Goal: Task Accomplishment & Management: Manage account settings

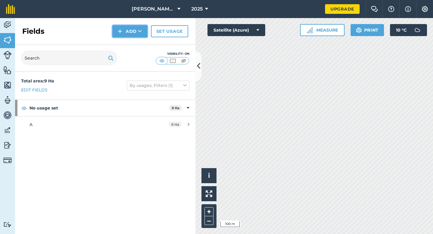
click at [125, 35] on button "Add" at bounding box center [129, 31] width 35 height 12
click at [126, 44] on link "Draw" at bounding box center [129, 44] width 33 height 13
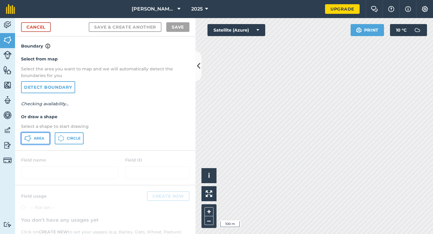
click at [42, 140] on span "Area" at bounding box center [39, 138] width 11 height 5
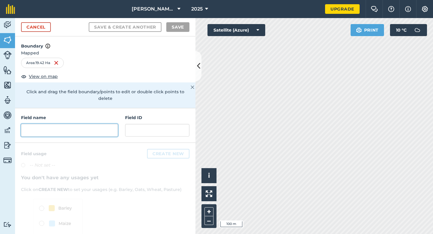
click at [95, 124] on input "text" at bounding box center [69, 130] width 97 height 13
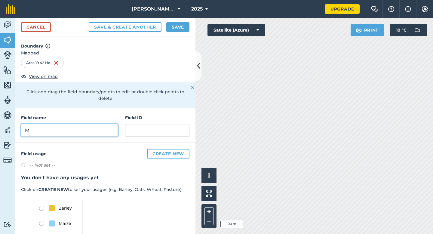
type input "M"
click at [185, 23] on button "Save" at bounding box center [177, 27] width 23 height 10
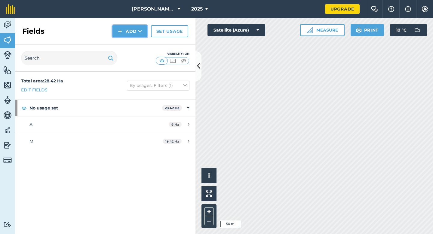
click at [126, 29] on button "Add" at bounding box center [129, 31] width 35 height 12
click at [131, 47] on link "Draw" at bounding box center [129, 44] width 33 height 13
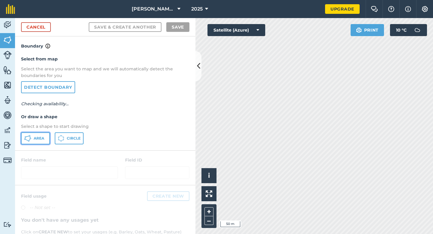
click at [30, 142] on button "Area" at bounding box center [35, 138] width 29 height 12
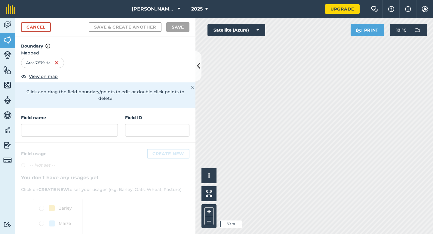
click at [105, 131] on div "Field name Field ID" at bounding box center [105, 125] width 180 height 35
click at [105, 124] on input "text" at bounding box center [69, 130] width 97 height 13
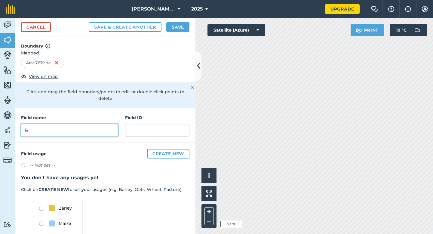
type input "B"
click at [167, 27] on button "Save" at bounding box center [177, 27] width 23 height 10
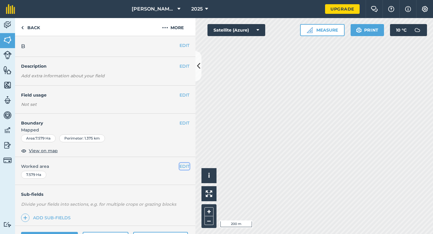
click at [185, 166] on button "EDIT" at bounding box center [184, 166] width 10 height 7
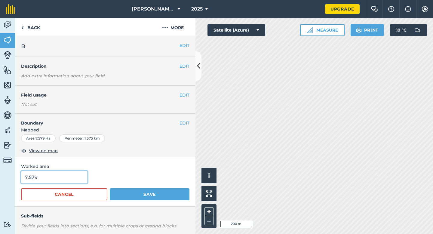
click at [59, 179] on input "7.579" at bounding box center [54, 177] width 66 height 13
type input "7.7"
click at [110, 188] on button "Save" at bounding box center [150, 194] width 80 height 12
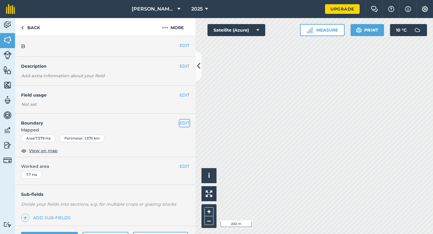
click at [186, 124] on button "EDIT" at bounding box center [184, 123] width 10 height 7
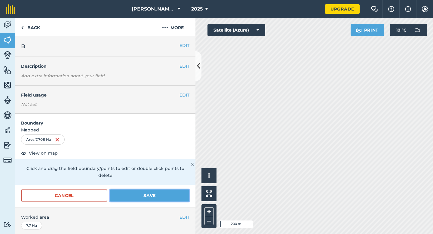
click at [177, 189] on button "Save" at bounding box center [150, 195] width 80 height 12
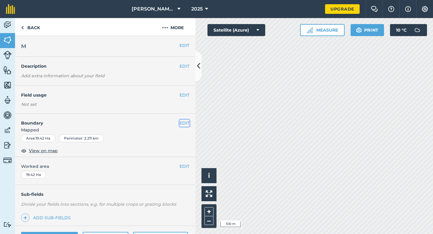
click at [187, 125] on button "EDIT" at bounding box center [184, 123] width 10 height 7
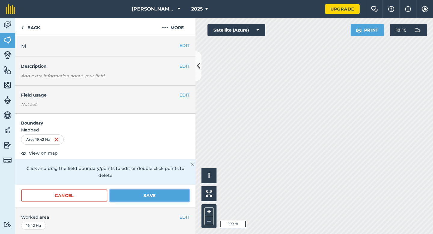
click at [167, 189] on button "Save" at bounding box center [150, 195] width 80 height 12
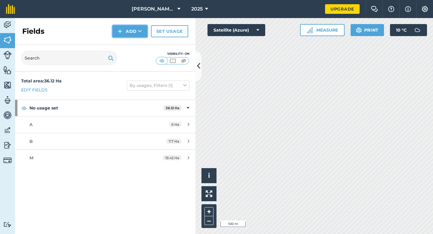
click at [123, 32] on button "Add" at bounding box center [129, 31] width 35 height 12
click at [125, 39] on link "Draw" at bounding box center [129, 44] width 33 height 13
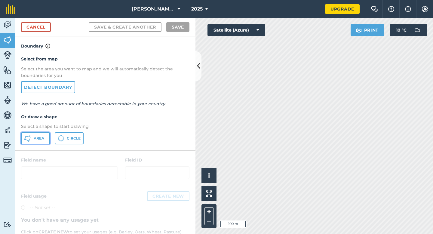
click at [46, 136] on button "Area" at bounding box center [35, 138] width 29 height 12
click at [157, 10] on div "[PERSON_NAME] & Sons Farming 2025 Upgrade Farm Chat Help Info Settings Map prin…" at bounding box center [216, 117] width 433 height 234
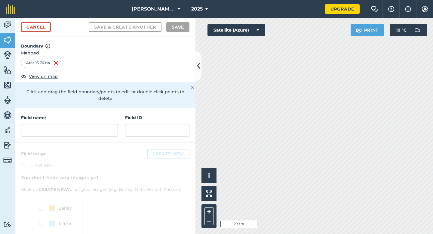
click at [178, 111] on div "Activity Fields Livestock Features Maps Team Vehicles Data Reporting Billing Tu…" at bounding box center [216, 126] width 433 height 216
click at [94, 132] on div "Field name Field ID" at bounding box center [105, 125] width 180 height 35
click at [94, 126] on input "text" at bounding box center [69, 130] width 97 height 13
click at [99, 124] on input "text" at bounding box center [69, 130] width 97 height 13
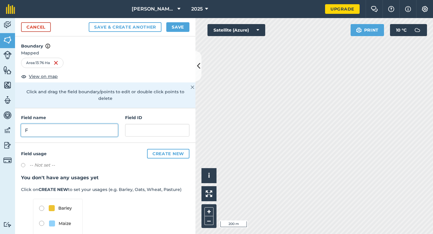
type input "F"
click at [176, 22] on button "Save" at bounding box center [177, 27] width 23 height 10
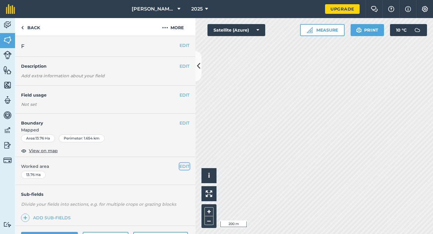
click at [184, 165] on button "EDIT" at bounding box center [184, 166] width 10 height 7
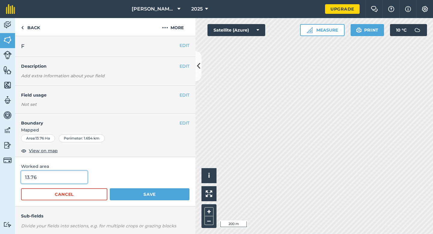
click at [52, 180] on input "13.76" at bounding box center [54, 177] width 66 height 13
type input "14"
click at [110, 188] on button "Save" at bounding box center [150, 194] width 80 height 12
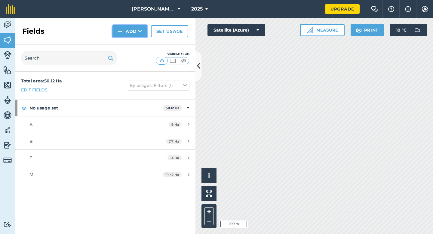
click at [126, 33] on button "Add" at bounding box center [129, 31] width 35 height 12
click at [126, 41] on link "Draw" at bounding box center [129, 44] width 33 height 13
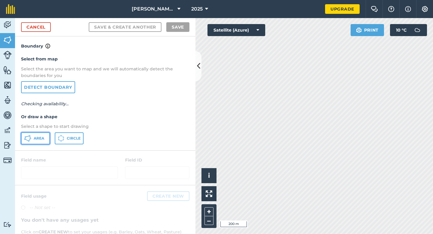
click at [44, 136] on span "Area" at bounding box center [39, 138] width 11 height 5
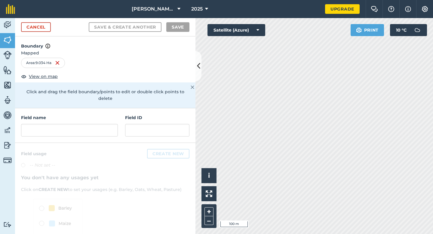
click at [108, 134] on div "Field name Field ID" at bounding box center [105, 125] width 180 height 35
click at [112, 124] on input "text" at bounding box center [69, 130] width 97 height 13
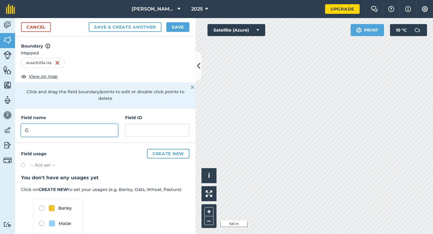
type input "G"
click at [179, 24] on button "Save" at bounding box center [177, 27] width 23 height 10
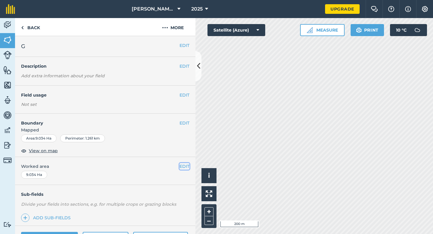
click at [181, 165] on button "EDIT" at bounding box center [184, 166] width 10 height 7
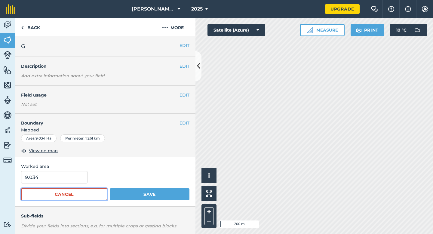
click at [50, 191] on button "Cancel" at bounding box center [64, 194] width 86 height 12
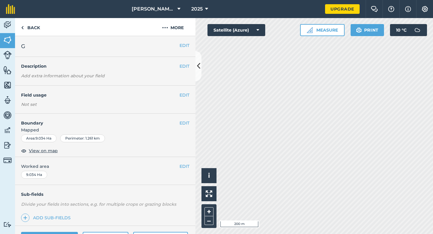
click at [50, 178] on div "EDIT Worked area 9.034 Ha" at bounding box center [105, 171] width 180 height 28
click at [177, 166] on span "Worked area" at bounding box center [105, 166] width 168 height 7
drag, startPoint x: 184, startPoint y: 166, endPoint x: 178, endPoint y: 166, distance: 6.6
click at [184, 166] on button "EDIT" at bounding box center [184, 166] width 10 height 7
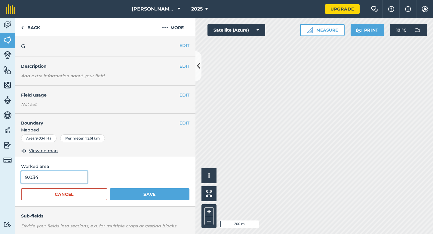
click at [79, 179] on input "9.034" at bounding box center [54, 177] width 66 height 13
type input "9"
click at [110, 188] on button "Save" at bounding box center [150, 194] width 80 height 12
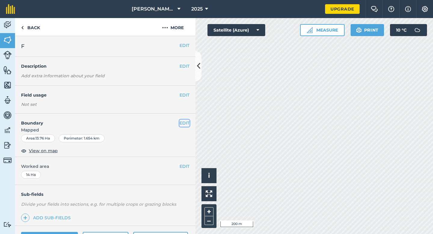
click at [180, 123] on button "EDIT" at bounding box center [184, 123] width 10 height 7
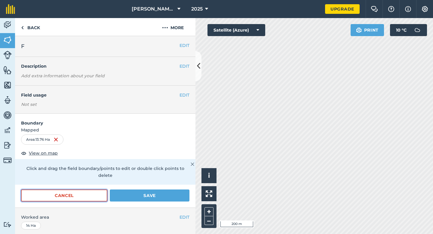
click at [93, 189] on button "Cancel" at bounding box center [64, 195] width 86 height 12
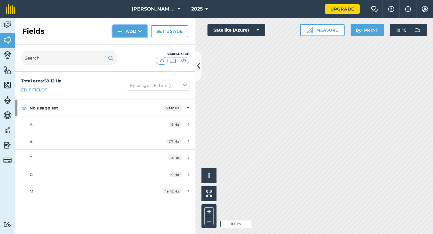
click at [135, 33] on button "Add" at bounding box center [129, 31] width 35 height 12
click at [135, 42] on link "Draw" at bounding box center [129, 44] width 33 height 13
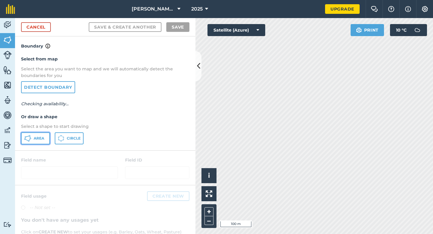
click at [40, 135] on button "Area" at bounding box center [35, 138] width 29 height 12
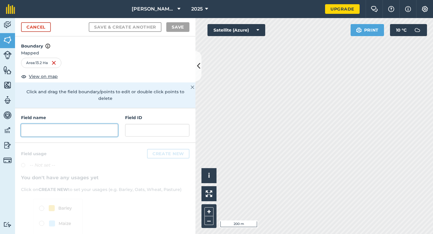
click at [95, 129] on input "text" at bounding box center [69, 130] width 97 height 13
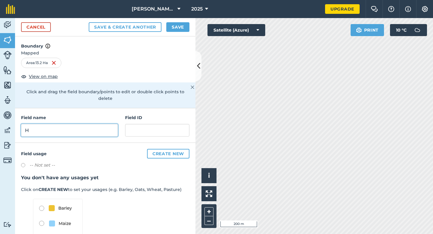
type input "H"
click at [173, 29] on button "Save" at bounding box center [177, 27] width 23 height 10
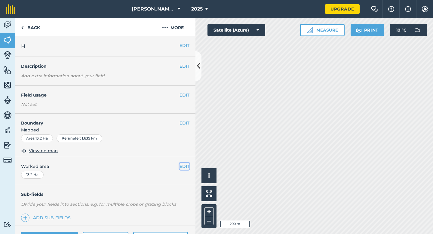
click at [182, 165] on button "EDIT" at bounding box center [184, 166] width 10 height 7
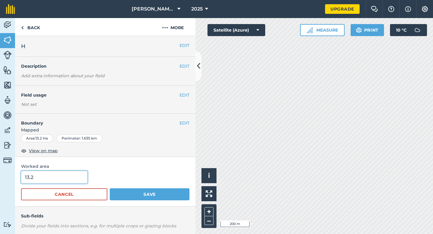
click at [38, 179] on input "13.2" at bounding box center [54, 177] width 66 height 13
type input "13"
click at [110, 188] on button "Save" at bounding box center [150, 194] width 80 height 12
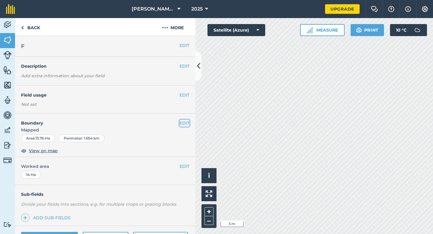
click at [188, 120] on button "EDIT" at bounding box center [184, 123] width 10 height 7
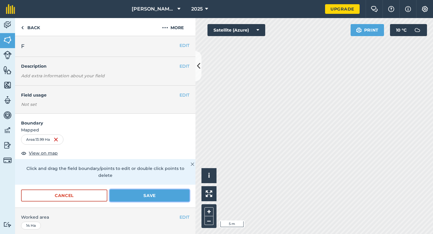
click at [182, 189] on button "Save" at bounding box center [150, 195] width 80 height 12
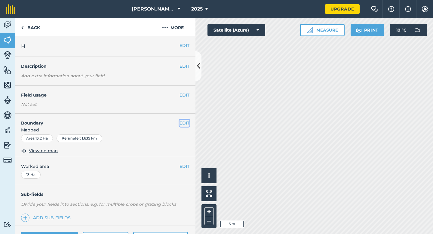
click at [183, 120] on button "EDIT" at bounding box center [184, 123] width 10 height 7
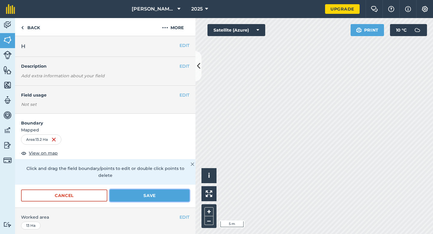
click at [176, 190] on button "Save" at bounding box center [150, 195] width 80 height 12
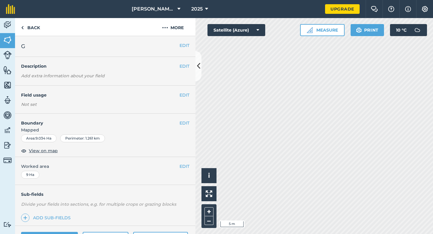
click at [178, 123] on h4 "Boundary" at bounding box center [97, 120] width 164 height 13
click at [184, 123] on button "EDIT" at bounding box center [184, 123] width 10 height 7
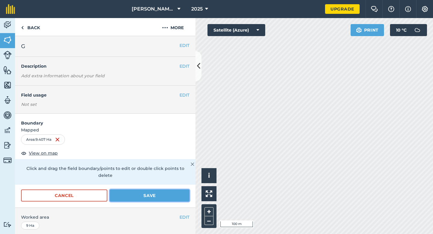
click at [132, 189] on button "Save" at bounding box center [150, 195] width 80 height 12
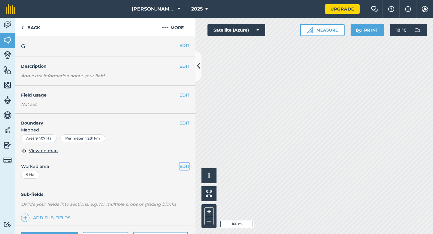
click at [184, 163] on button "EDIT" at bounding box center [184, 166] width 10 height 7
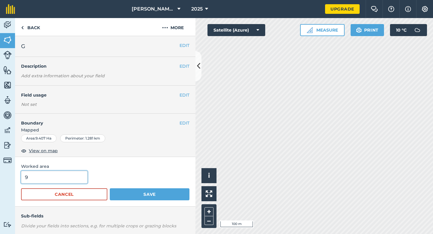
click at [41, 181] on input "9" at bounding box center [54, 177] width 66 height 13
type input "9.5"
click at [110, 188] on button "Save" at bounding box center [150, 194] width 80 height 12
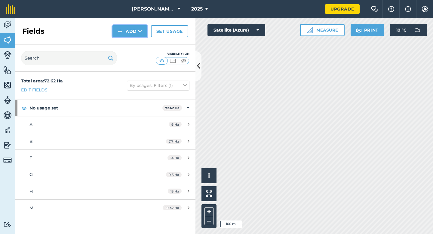
click at [125, 34] on button "Add" at bounding box center [129, 31] width 35 height 12
click at [125, 38] on link "Draw" at bounding box center [129, 44] width 33 height 13
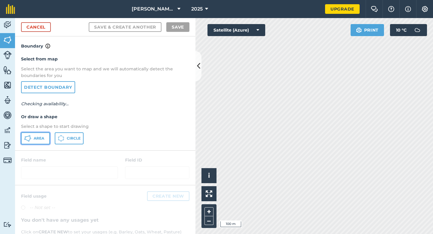
click at [42, 136] on span "Area" at bounding box center [39, 138] width 11 height 5
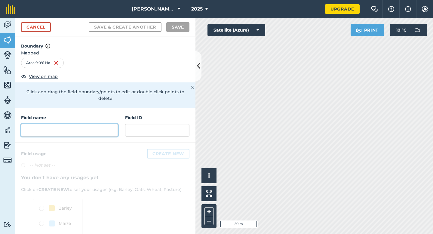
click at [105, 125] on input "text" at bounding box center [69, 130] width 97 height 13
type input "H"
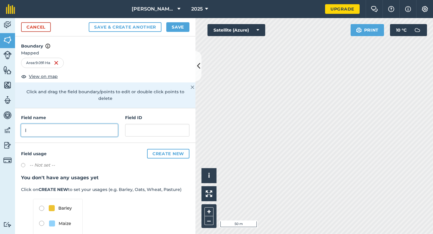
type input "I"
click at [179, 27] on button "Save" at bounding box center [177, 27] width 23 height 10
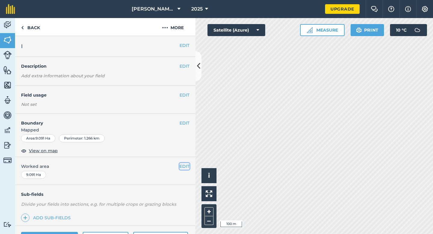
click at [184, 166] on button "EDIT" at bounding box center [184, 166] width 10 height 7
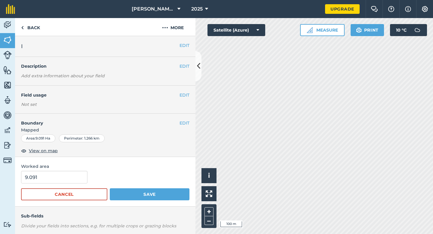
click at [68, 169] on span "Worked area" at bounding box center [105, 166] width 168 height 7
click at [68, 176] on input "9.091" at bounding box center [54, 177] width 66 height 13
type input "9"
click at [110, 188] on button "Save" at bounding box center [150, 194] width 80 height 12
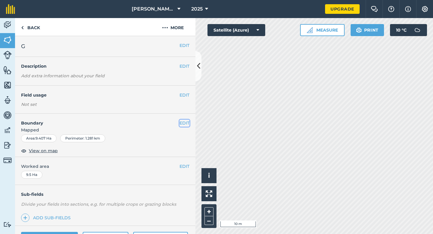
click at [189, 121] on button "EDIT" at bounding box center [184, 123] width 10 height 7
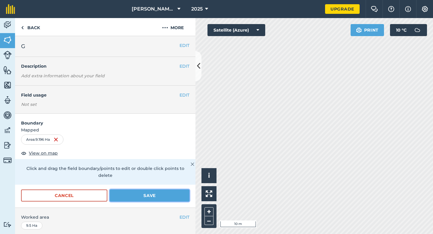
click at [176, 189] on button "Save" at bounding box center [150, 195] width 80 height 12
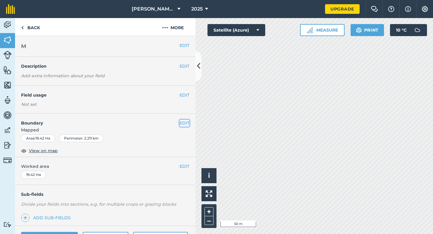
click at [180, 125] on button "EDIT" at bounding box center [184, 123] width 10 height 7
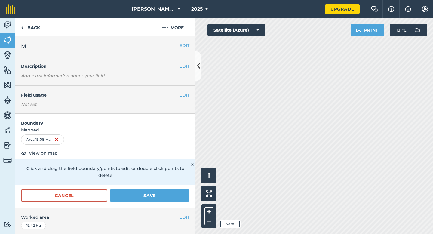
click at [156, 208] on div "EDIT Worked area 19.42 Ha" at bounding box center [105, 222] width 180 height 28
click at [156, 193] on button "Save" at bounding box center [150, 195] width 80 height 12
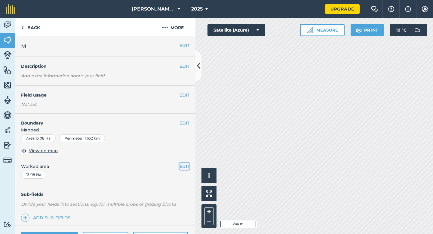
click at [182, 168] on button "EDIT" at bounding box center [184, 166] width 10 height 7
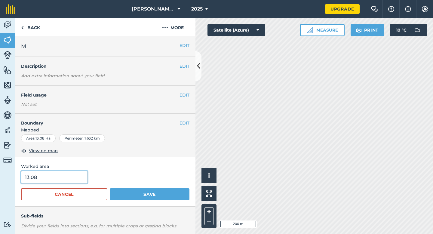
click at [54, 180] on input "13.08" at bounding box center [54, 177] width 66 height 13
type input "13"
click at [110, 188] on button "Save" at bounding box center [150, 194] width 80 height 12
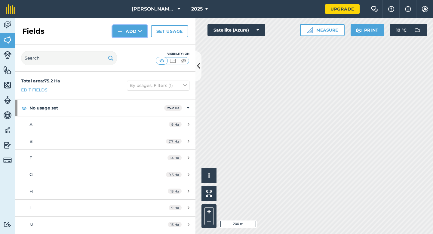
click at [118, 35] on button "Add" at bounding box center [129, 31] width 35 height 12
click at [118, 40] on link "Draw" at bounding box center [129, 44] width 33 height 13
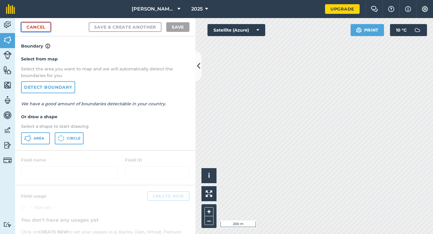
click at [38, 31] on link "Cancel" at bounding box center [36, 27] width 30 height 10
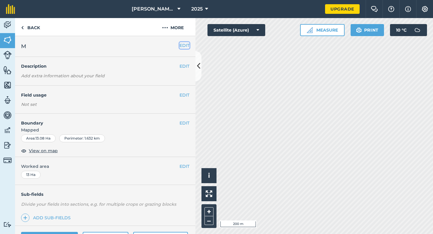
click at [186, 47] on button "EDIT" at bounding box center [184, 45] width 10 height 7
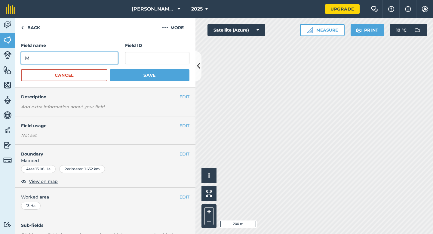
click at [110, 56] on input "M" at bounding box center [69, 58] width 97 height 13
type input "C"
click at [110, 69] on button "Save" at bounding box center [150, 75] width 80 height 12
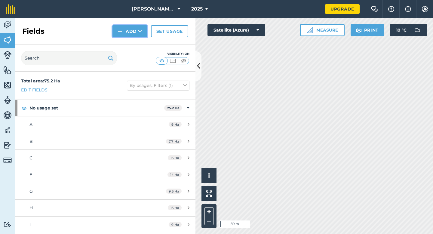
click at [127, 33] on button "Add" at bounding box center [129, 31] width 35 height 12
click at [127, 44] on link "Draw" at bounding box center [129, 44] width 33 height 13
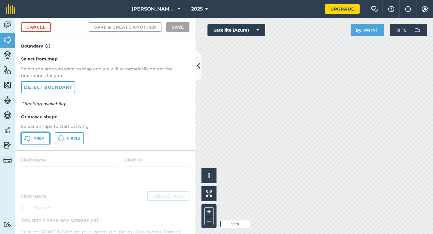
click at [44, 143] on button "Area" at bounding box center [35, 138] width 29 height 12
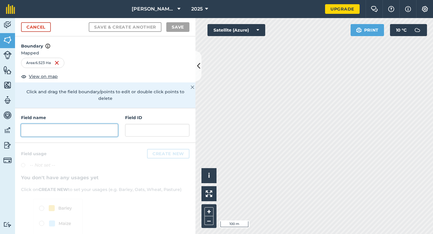
click at [107, 124] on input "text" at bounding box center [69, 130] width 97 height 13
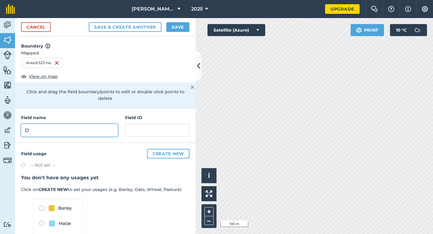
type input "D"
click at [174, 35] on div "Cancel Save & Create Another Save" at bounding box center [105, 27] width 180 height 18
click at [174, 27] on button "Save" at bounding box center [177, 27] width 23 height 10
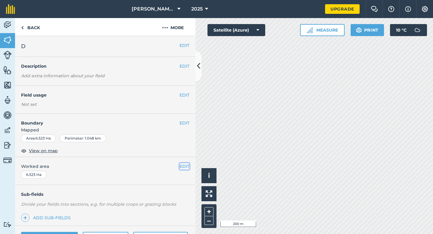
click at [187, 164] on button "EDIT" at bounding box center [184, 166] width 10 height 7
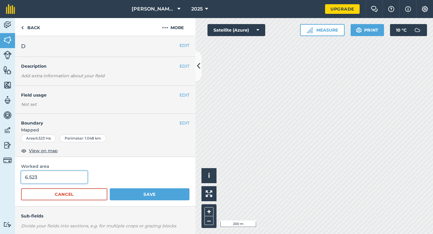
click at [54, 176] on input "6.523" at bounding box center [54, 177] width 66 height 13
type input "6.5"
click at [110, 188] on button "Save" at bounding box center [150, 194] width 80 height 12
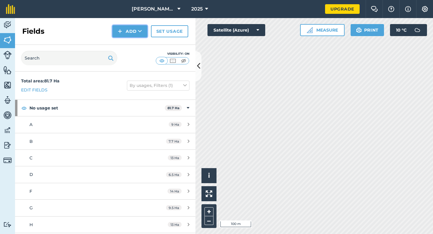
click at [136, 32] on button "Add" at bounding box center [129, 31] width 35 height 12
click at [136, 44] on link "Draw" at bounding box center [129, 44] width 33 height 13
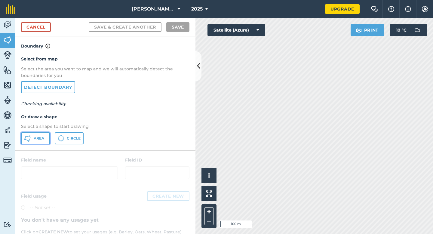
click at [45, 140] on button "Area" at bounding box center [35, 138] width 29 height 12
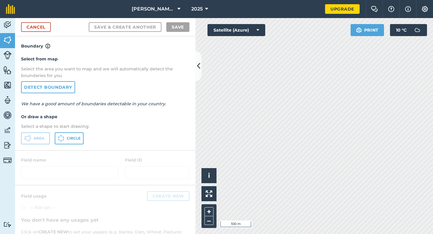
click at [44, 32] on div "Cancel Save & Create Another Save" at bounding box center [105, 27] width 180 height 18
click at [44, 31] on link "Cancel" at bounding box center [36, 27] width 30 height 10
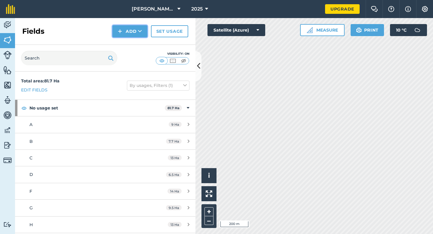
click at [128, 32] on button "Add" at bounding box center [129, 31] width 35 height 12
click at [128, 49] on link "Draw" at bounding box center [129, 44] width 33 height 13
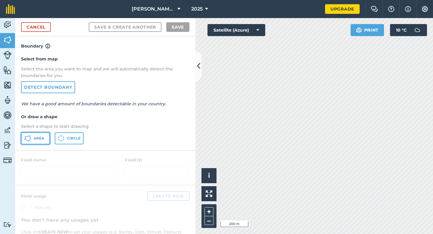
click at [40, 138] on span "Area" at bounding box center [39, 138] width 11 height 5
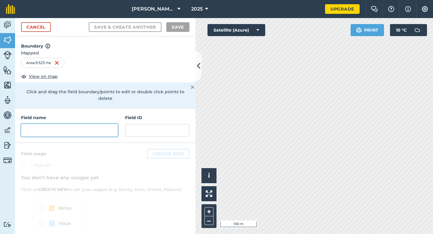
click at [86, 124] on input "text" at bounding box center [69, 130] width 97 height 13
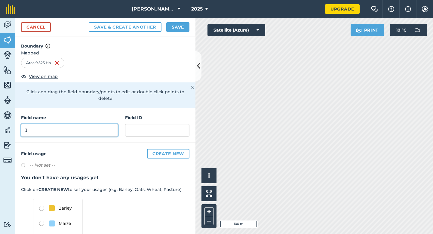
type input "J"
click at [175, 26] on button "Save" at bounding box center [177, 27] width 23 height 10
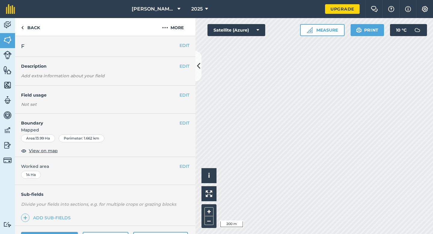
click at [190, 49] on div "EDIT F" at bounding box center [105, 46] width 180 height 21
click at [187, 49] on div "EDIT F" at bounding box center [105, 46] width 180 height 21
click at [186, 123] on button "EDIT" at bounding box center [184, 123] width 10 height 7
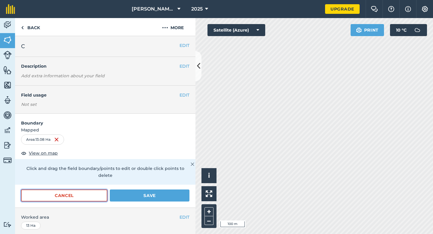
click at [87, 194] on button "Cancel" at bounding box center [64, 195] width 86 height 12
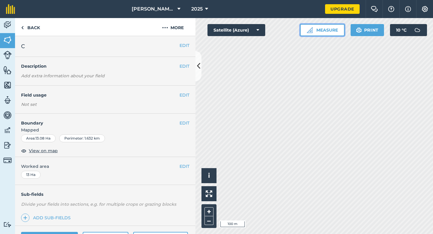
click at [326, 27] on button "Measure" at bounding box center [322, 30] width 44 height 12
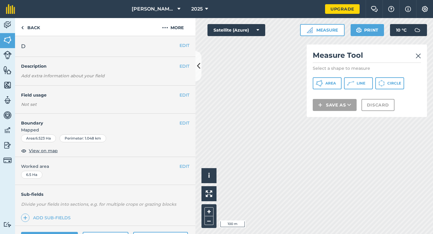
click at [331, 74] on div "Measure Tool Select a shape to measure Area Line Circle Save as Discard" at bounding box center [366, 80] width 120 height 72
click at [331, 79] on button "Area" at bounding box center [326, 83] width 29 height 12
click at [416, 56] on img at bounding box center [417, 55] width 5 height 7
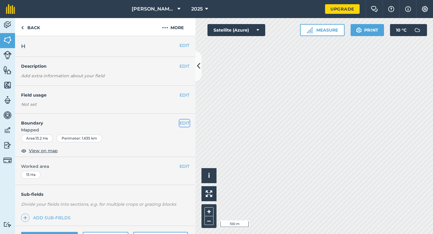
click at [187, 123] on button "EDIT" at bounding box center [184, 123] width 10 height 7
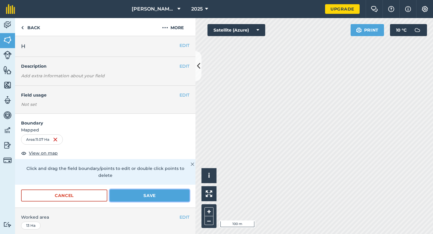
click at [183, 191] on button "Save" at bounding box center [150, 195] width 80 height 12
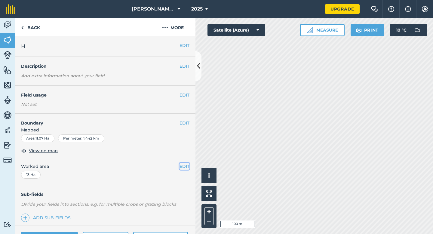
click at [184, 168] on button "EDIT" at bounding box center [184, 166] width 10 height 7
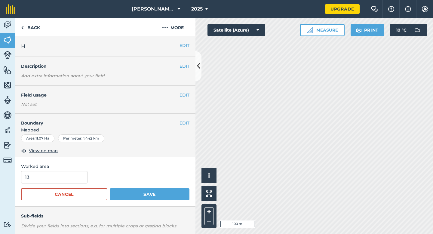
click at [44, 169] on span "Worked area" at bounding box center [105, 166] width 168 height 7
click at [47, 175] on input "13" at bounding box center [54, 177] width 66 height 13
type input "11"
click at [110, 188] on button "Save" at bounding box center [150, 194] width 80 height 12
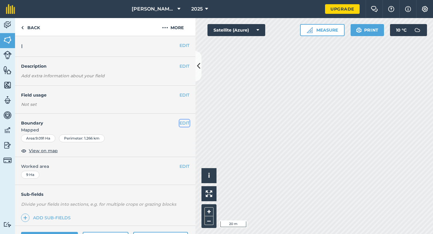
click at [187, 125] on button "EDIT" at bounding box center [184, 123] width 10 height 7
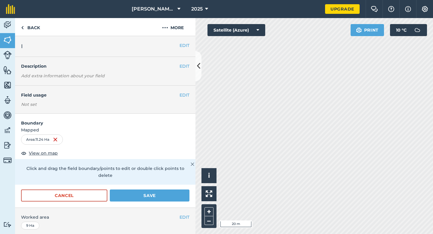
click at [141, 182] on form "Boundary Mapped Area : 11.24 Ha View on map Click and drag the field boundary/p…" at bounding box center [105, 161] width 180 height 94
click at [141, 189] on button "Save" at bounding box center [150, 195] width 80 height 12
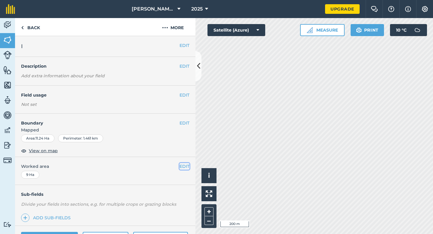
click at [184, 166] on button "EDIT" at bounding box center [184, 166] width 10 height 7
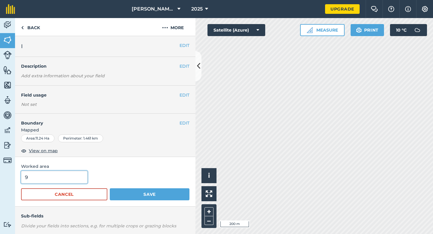
click at [66, 175] on input "9" at bounding box center [54, 177] width 66 height 13
type input "11.2"
click at [110, 188] on button "Save" at bounding box center [150, 194] width 80 height 12
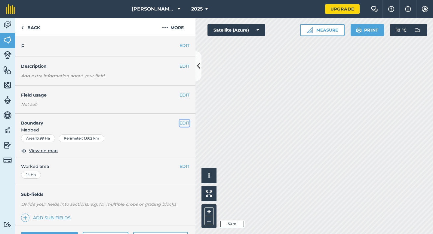
click at [183, 121] on button "EDIT" at bounding box center [184, 123] width 10 height 7
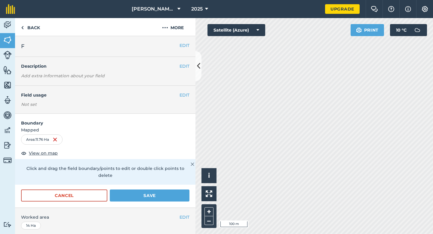
click at [184, 178] on form "Boundary Mapped Area : 11.76 Ha View on map Click and drag the field boundary/p…" at bounding box center [105, 161] width 180 height 94
click at [184, 189] on button "Save" at bounding box center [150, 195] width 80 height 12
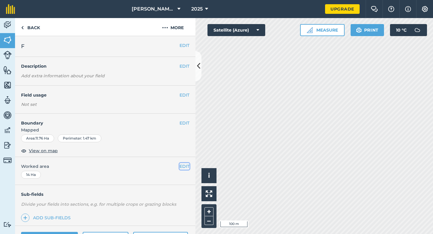
click at [184, 163] on button "EDIT" at bounding box center [184, 166] width 10 height 7
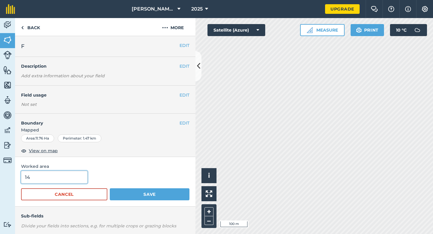
click at [79, 180] on input "14" at bounding box center [54, 177] width 66 height 13
type input "11.8"
click at [110, 188] on button "Save" at bounding box center [150, 194] width 80 height 12
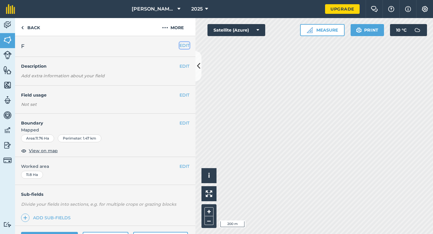
click at [188, 46] on button "EDIT" at bounding box center [184, 45] width 10 height 7
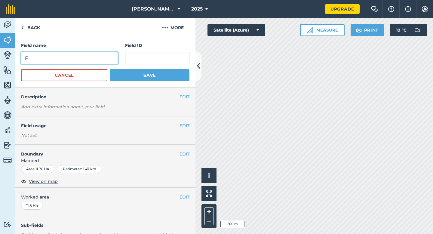
click at [111, 60] on input "F" at bounding box center [69, 58] width 97 height 13
type input "E"
click at [110, 69] on button "Save" at bounding box center [150, 75] width 80 height 12
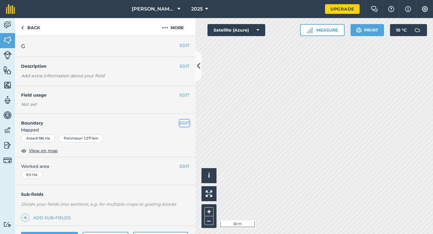
click at [186, 121] on button "EDIT" at bounding box center [184, 123] width 10 height 7
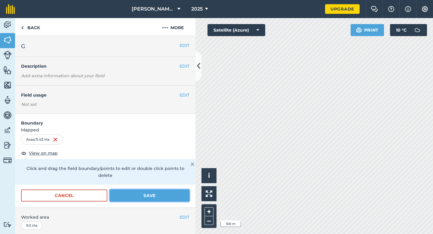
click at [118, 190] on button "Save" at bounding box center [150, 195] width 80 height 12
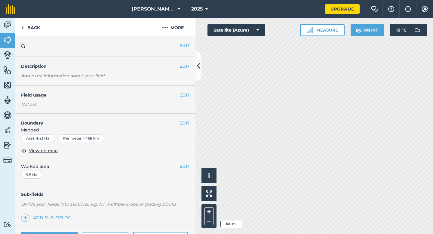
click at [189, 170] on div "EDIT Worked area 9.5 Ha" at bounding box center [105, 171] width 180 height 28
click at [185, 169] on button "EDIT" at bounding box center [184, 166] width 10 height 7
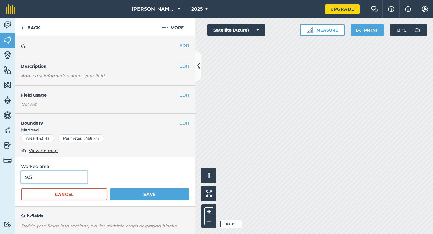
click at [59, 181] on input "9.5" at bounding box center [54, 177] width 66 height 13
type input "11.4"
click at [110, 188] on button "Save" at bounding box center [150, 194] width 80 height 12
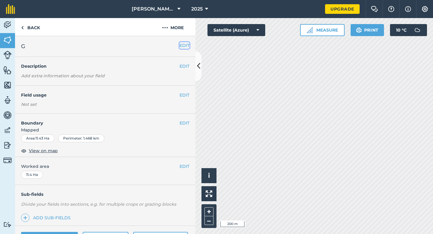
click at [181, 47] on button "EDIT" at bounding box center [184, 45] width 10 height 7
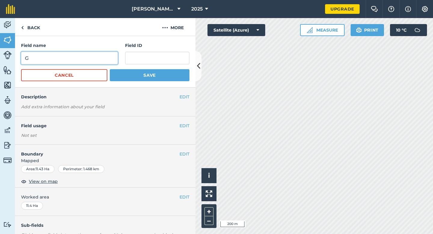
click at [114, 59] on input "G" at bounding box center [69, 58] width 97 height 13
type input "F"
click at [110, 69] on button "Save" at bounding box center [150, 75] width 80 height 12
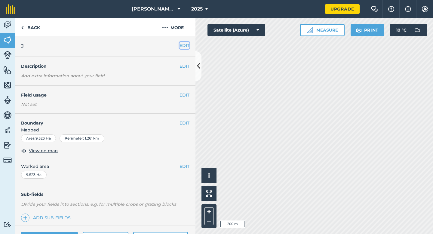
click at [183, 44] on button "EDIT" at bounding box center [184, 45] width 10 height 7
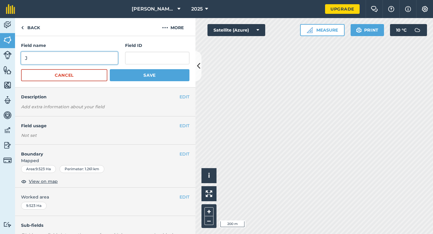
click at [88, 62] on input "J" at bounding box center [69, 58] width 97 height 13
type input "G"
click at [110, 69] on button "Save" at bounding box center [150, 75] width 80 height 12
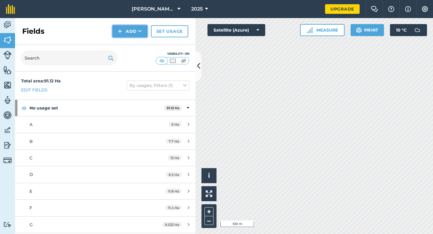
click at [126, 34] on button "Add" at bounding box center [129, 31] width 35 height 12
click at [126, 41] on link "Draw" at bounding box center [129, 44] width 33 height 13
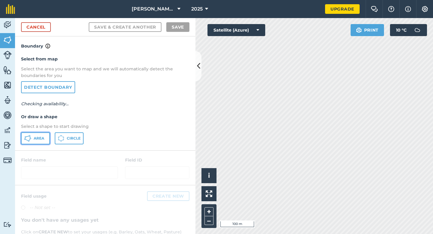
click at [43, 135] on button "Area" at bounding box center [35, 138] width 29 height 12
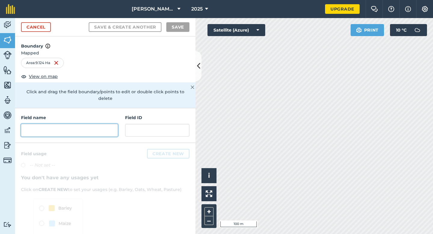
click at [72, 124] on input "text" at bounding box center [69, 130] width 97 height 13
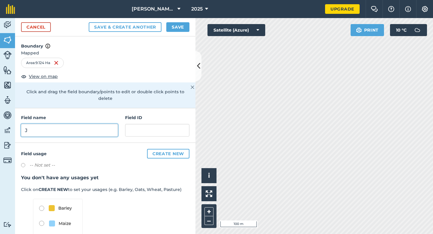
type input "J"
click at [179, 25] on button "Save" at bounding box center [177, 27] width 23 height 10
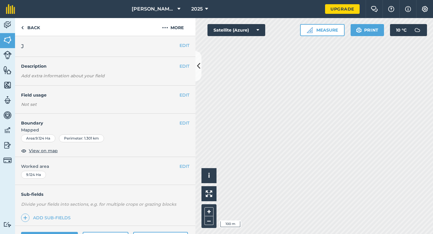
click at [184, 162] on div "EDIT Worked area 9.124 Ha" at bounding box center [105, 171] width 180 height 28
click at [184, 166] on button "EDIT" at bounding box center [184, 166] width 10 height 7
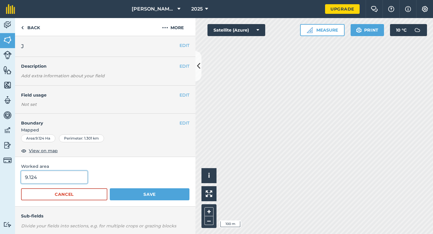
click at [54, 178] on input "9.124" at bounding box center [54, 177] width 66 height 13
type input "9"
click at [110, 188] on button "Save" at bounding box center [150, 194] width 80 height 12
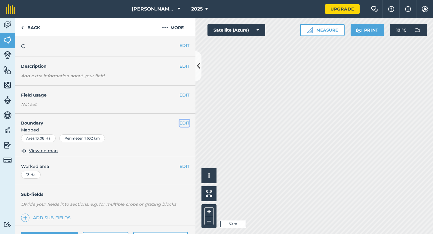
click at [181, 122] on button "EDIT" at bounding box center [184, 123] width 10 height 7
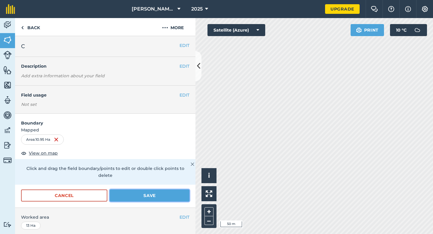
click at [179, 189] on button "Save" at bounding box center [150, 195] width 80 height 12
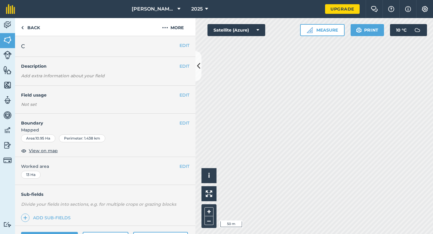
click at [180, 169] on div "EDIT Worked area 13 Ha" at bounding box center [105, 171] width 180 height 28
click at [183, 167] on button "EDIT" at bounding box center [184, 166] width 10 height 7
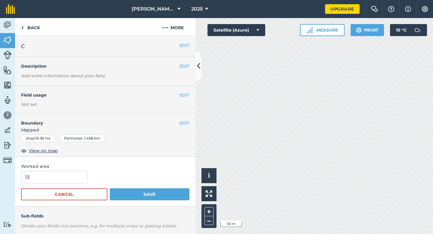
click at [65, 184] on form "13 Cancel Save" at bounding box center [105, 185] width 168 height 29
click at [65, 182] on input "13" at bounding box center [54, 177] width 66 height 13
type input "11"
click at [110, 188] on button "Save" at bounding box center [150, 194] width 80 height 12
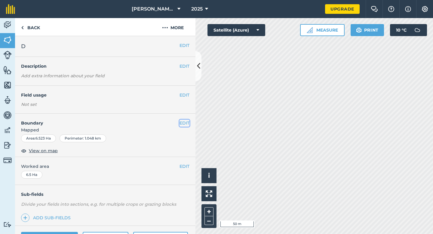
click at [185, 121] on button "EDIT" at bounding box center [184, 123] width 10 height 7
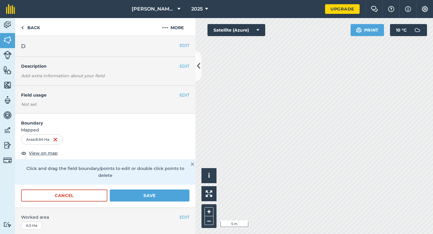
click at [137, 197] on div "Cancel Save" at bounding box center [105, 198] width 180 height 18
click at [142, 189] on button "Save" at bounding box center [150, 195] width 80 height 12
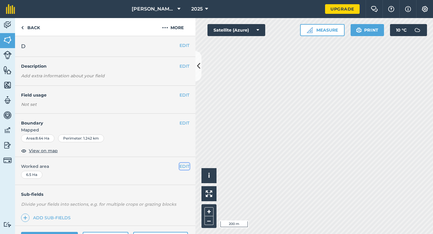
click at [185, 165] on button "EDIT" at bounding box center [184, 166] width 10 height 7
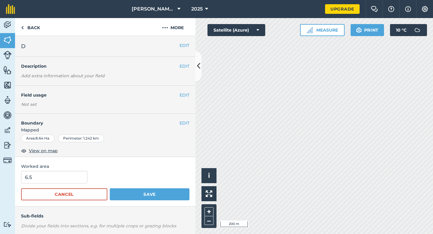
click at [53, 184] on form "6.5 Cancel Save" at bounding box center [105, 185] width 168 height 29
click at [54, 178] on input "6.5" at bounding box center [54, 177] width 66 height 13
type input "8.8"
click at [110, 188] on button "Save" at bounding box center [150, 194] width 80 height 12
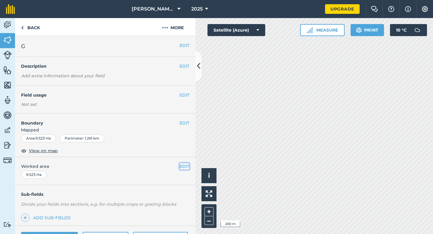
click at [184, 165] on button "EDIT" at bounding box center [184, 166] width 10 height 7
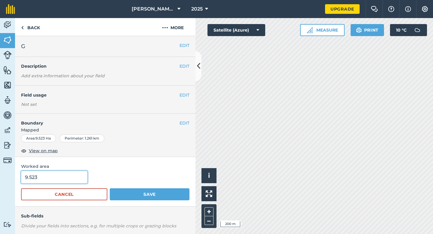
click at [48, 173] on input "9.523" at bounding box center [54, 177] width 66 height 13
click at [50, 181] on input "9.523" at bounding box center [54, 177] width 66 height 13
type input "9.5"
click at [110, 188] on button "Save" at bounding box center [150, 194] width 80 height 12
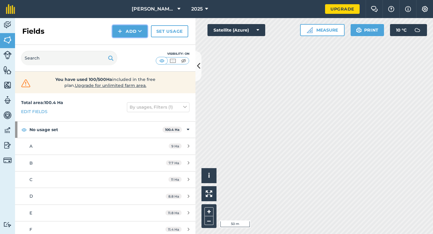
click at [122, 27] on button "Add" at bounding box center [129, 31] width 35 height 12
click at [125, 41] on link "Draw" at bounding box center [129, 44] width 33 height 13
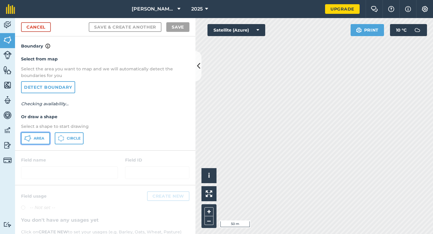
click at [44, 138] on span "Area" at bounding box center [39, 138] width 11 height 5
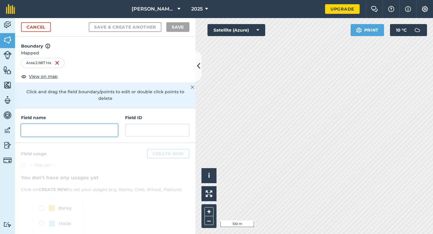
click at [101, 124] on input "text" at bounding box center [69, 130] width 97 height 13
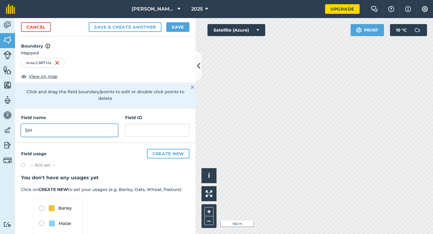
type input "S"
type input "Sheep"
click at [179, 23] on button "Save" at bounding box center [177, 27] width 23 height 10
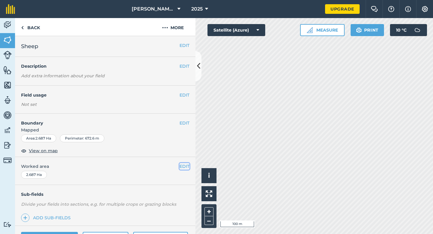
click at [185, 166] on button "EDIT" at bounding box center [184, 166] width 10 height 7
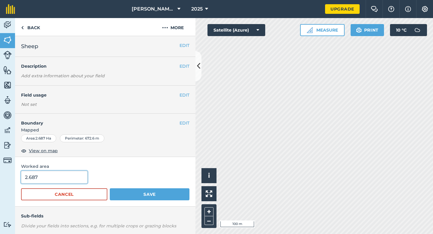
click at [73, 172] on input "2.687" at bounding box center [54, 177] width 66 height 13
click at [73, 175] on input "2.687" at bounding box center [54, 177] width 66 height 13
type input "3"
click at [110, 188] on button "Save" at bounding box center [150, 194] width 80 height 12
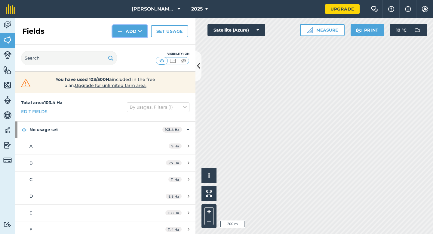
click at [123, 34] on button "Add" at bounding box center [129, 31] width 35 height 12
click at [124, 41] on link "Draw" at bounding box center [129, 44] width 33 height 13
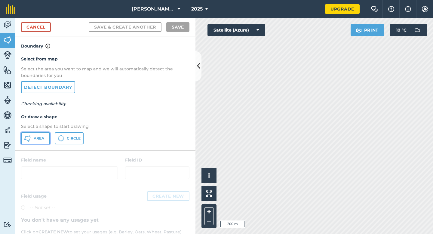
click at [43, 135] on button "Area" at bounding box center [35, 138] width 29 height 12
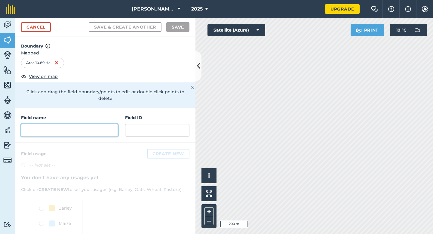
click at [102, 124] on input "text" at bounding box center [69, 130] width 97 height 13
click at [100, 127] on input "text" at bounding box center [69, 130] width 97 height 13
click at [99, 126] on input "text" at bounding box center [69, 130] width 97 height 13
click at [289, 14] on div "[PERSON_NAME] & Sons Farming 2025 Upgrade Farm Chat Help Info Settings Map prin…" at bounding box center [216, 117] width 433 height 234
click at [64, 126] on input "text" at bounding box center [69, 130] width 97 height 13
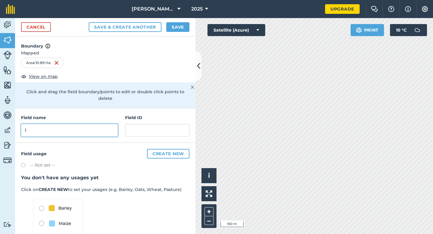
type input "l"
click at [175, 30] on button "Save" at bounding box center [177, 27] width 23 height 10
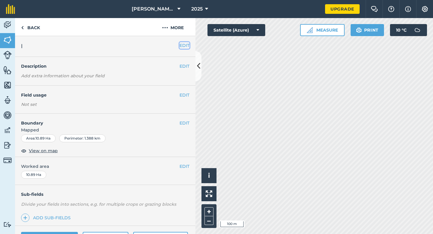
click at [186, 47] on button "EDIT" at bounding box center [184, 45] width 10 height 7
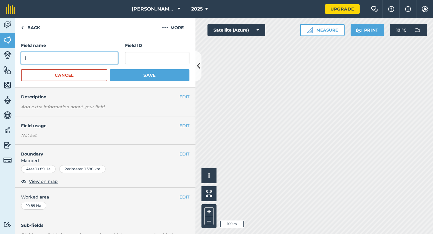
click at [116, 59] on input "l" at bounding box center [69, 58] width 97 height 13
type input "L"
click at [110, 69] on button "Save" at bounding box center [150, 75] width 80 height 12
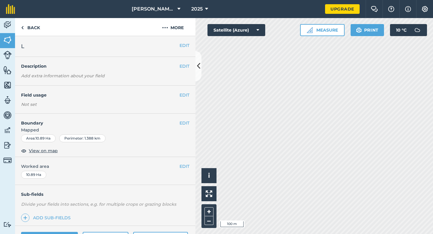
click at [189, 166] on div "EDIT Worked area 10.89 Ha" at bounding box center [105, 171] width 180 height 28
click at [181, 166] on button "EDIT" at bounding box center [184, 166] width 10 height 7
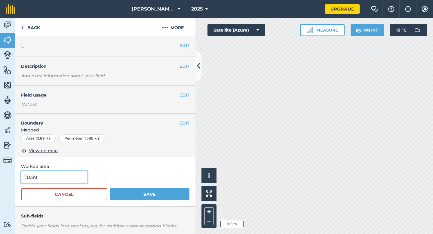
click at [56, 175] on input "10.89" at bounding box center [54, 177] width 66 height 13
type input "11"
click at [110, 188] on button "Save" at bounding box center [150, 194] width 80 height 12
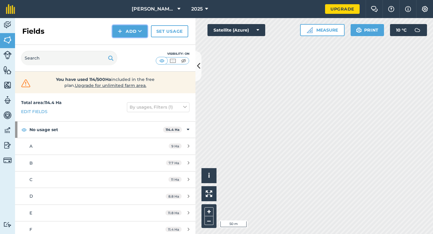
click at [125, 31] on button "Add" at bounding box center [129, 31] width 35 height 12
click at [127, 41] on link "Draw" at bounding box center [129, 44] width 33 height 13
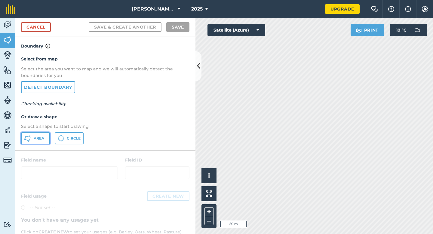
click at [44, 140] on button "Area" at bounding box center [35, 138] width 29 height 12
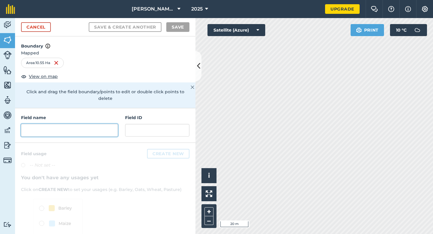
click at [101, 124] on input "text" at bounding box center [69, 130] width 97 height 13
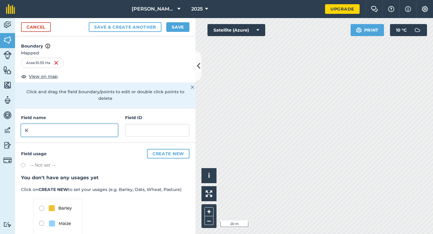
type input "K"
click at [174, 25] on button "Save" at bounding box center [177, 27] width 23 height 10
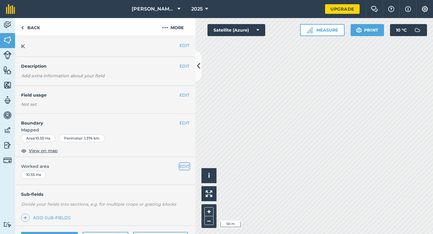
click at [182, 169] on button "EDIT" at bounding box center [184, 166] width 10 height 7
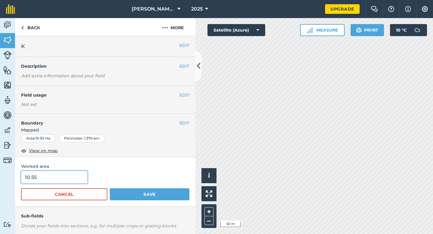
click at [74, 176] on input "10.55" at bounding box center [54, 177] width 66 height 13
type input "11"
click at [110, 188] on button "Save" at bounding box center [150, 194] width 80 height 12
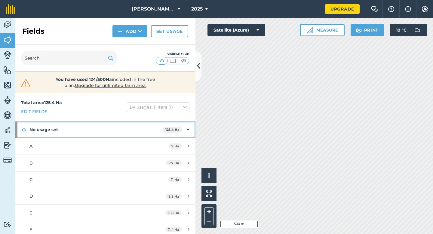
click at [192, 128] on div "No usage set 125.4 Ha" at bounding box center [105, 129] width 180 height 16
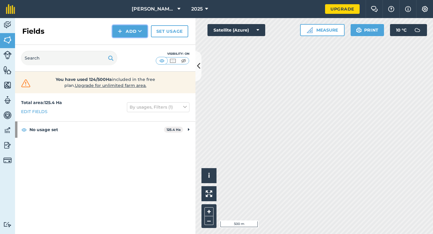
click at [123, 35] on button "Add" at bounding box center [129, 31] width 35 height 12
click at [123, 42] on link "Draw" at bounding box center [129, 44] width 33 height 13
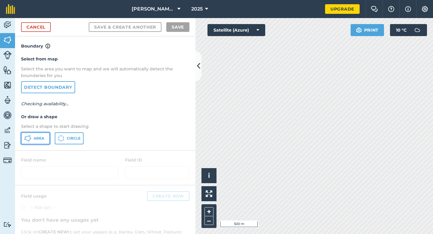
click at [39, 133] on button "Area" at bounding box center [35, 138] width 29 height 12
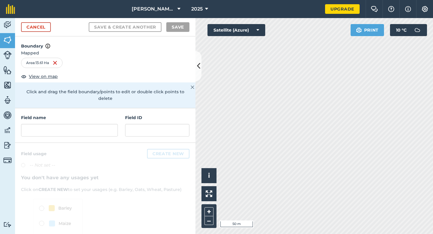
click at [94, 114] on h4 "Field name" at bounding box center [69, 117] width 97 height 7
click at [94, 124] on input "text" at bounding box center [69, 130] width 97 height 13
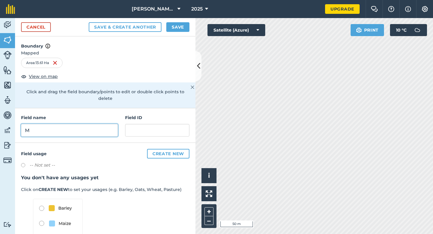
type input "M"
click at [179, 25] on button "Save" at bounding box center [177, 27] width 23 height 10
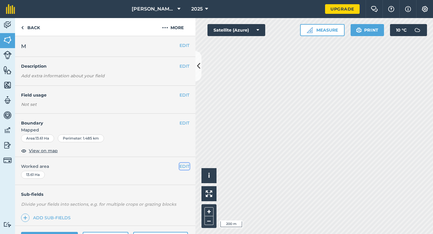
click at [184, 165] on button "EDIT" at bounding box center [184, 166] width 10 height 7
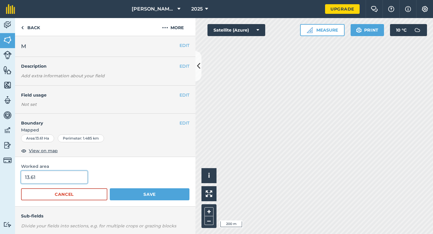
click at [60, 176] on input "13.61" at bounding box center [54, 177] width 66 height 13
type input "13.6"
click at [110, 188] on button "Save" at bounding box center [150, 194] width 80 height 12
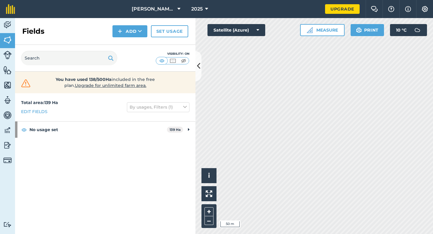
click at [132, 38] on div "Fields Add Set usage" at bounding box center [105, 31] width 180 height 27
click at [132, 37] on button "Add" at bounding box center [129, 31] width 35 height 12
click at [132, 41] on link "Draw" at bounding box center [129, 44] width 33 height 13
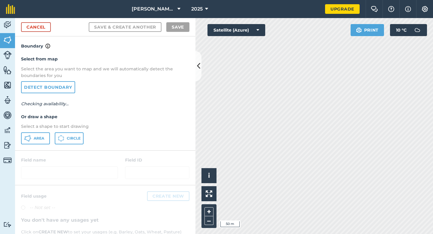
drag, startPoint x: 47, startPoint y: 131, endPoint x: 52, endPoint y: 131, distance: 5.1
click at [47, 131] on div "Select from map Select the area you want to map and we will automatically detec…" at bounding box center [105, 100] width 180 height 100
click at [44, 136] on span "Area" at bounding box center [39, 138] width 11 height 5
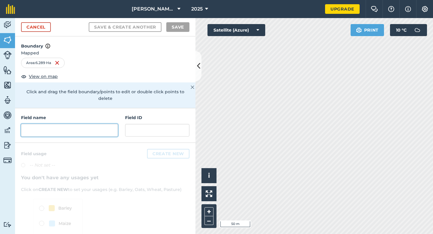
click at [100, 124] on input "text" at bounding box center [69, 130] width 97 height 13
type input "M"
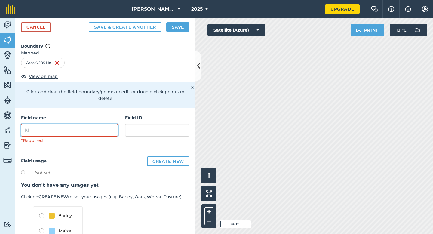
type input "N"
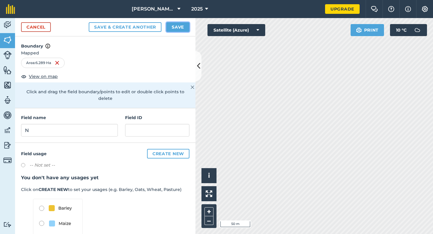
click at [174, 28] on button "Save" at bounding box center [177, 27] width 23 height 10
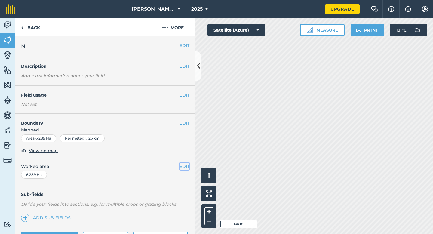
click at [185, 168] on button "EDIT" at bounding box center [184, 166] width 10 height 7
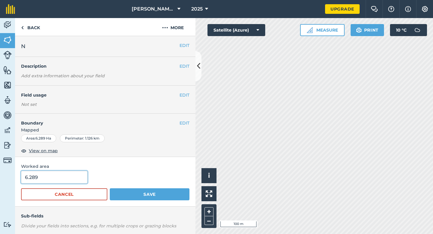
click at [62, 176] on input "6.289" at bounding box center [54, 177] width 66 height 13
type input "6.3"
click at [110, 188] on button "Save" at bounding box center [150, 194] width 80 height 12
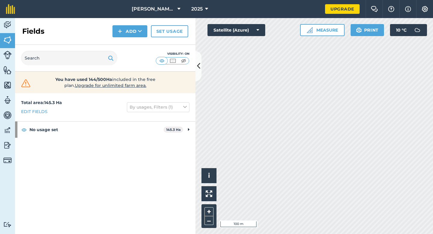
click at [128, 38] on div "Fields Add Set usage" at bounding box center [105, 31] width 180 height 27
click at [128, 31] on button "Add" at bounding box center [129, 31] width 35 height 12
click at [128, 41] on link "Draw" at bounding box center [129, 44] width 33 height 13
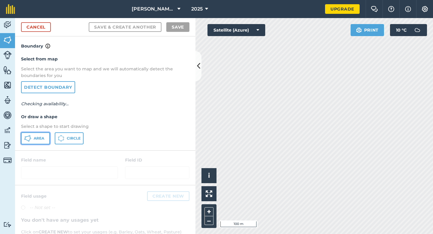
click at [41, 141] on button "Area" at bounding box center [35, 138] width 29 height 12
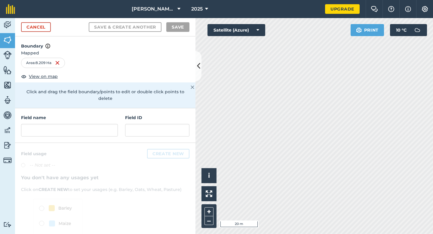
click at [190, 67] on div "Activity Fields Livestock Features Maps Team Vehicles Data Reporting Billing Tu…" at bounding box center [216, 126] width 433 height 216
click at [111, 127] on input "text" at bounding box center [69, 130] width 97 height 13
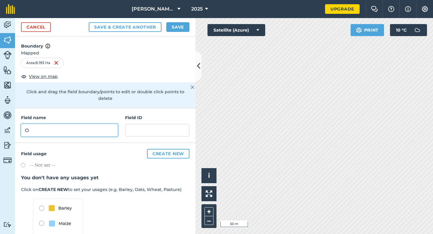
type input "O"
click at [173, 28] on button "Save" at bounding box center [177, 27] width 23 height 10
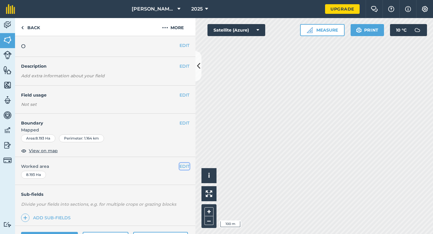
click at [187, 169] on button "EDIT" at bounding box center [184, 166] width 10 height 7
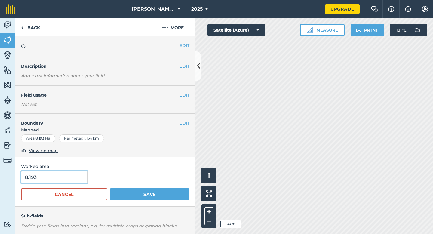
click at [78, 176] on input "8.193" at bounding box center [54, 177] width 66 height 13
type input "8.2"
click at [110, 188] on button "Save" at bounding box center [150, 194] width 80 height 12
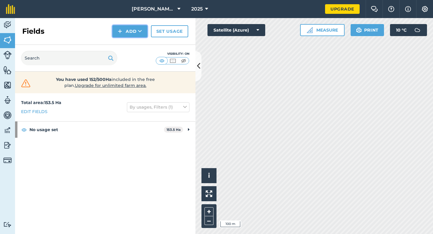
click at [118, 32] on img at bounding box center [120, 31] width 4 height 7
click at [119, 44] on link "Draw" at bounding box center [129, 44] width 33 height 13
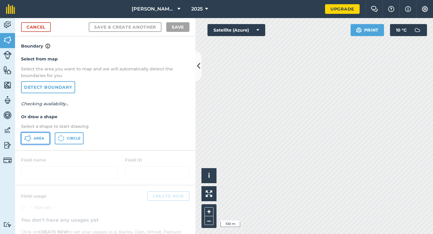
click at [32, 137] on button "Area" at bounding box center [35, 138] width 29 height 12
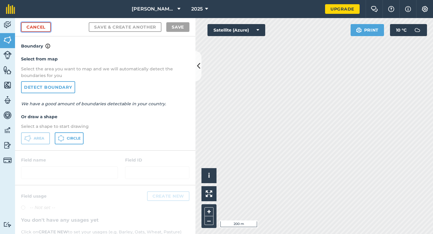
click at [46, 26] on link "Cancel" at bounding box center [36, 27] width 30 height 10
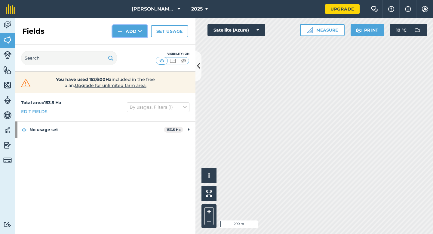
click at [120, 30] on img at bounding box center [120, 31] width 4 height 7
click at [124, 45] on link "Draw" at bounding box center [129, 44] width 33 height 13
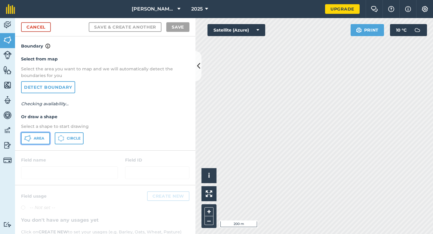
click at [30, 136] on icon at bounding box center [30, 136] width 2 height 2
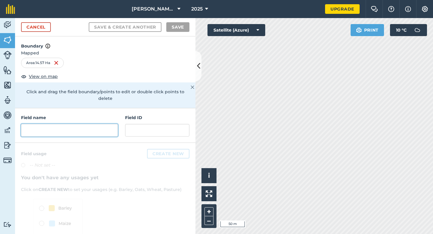
click at [87, 124] on input "text" at bounding box center [69, 130] width 97 height 13
type input ">"
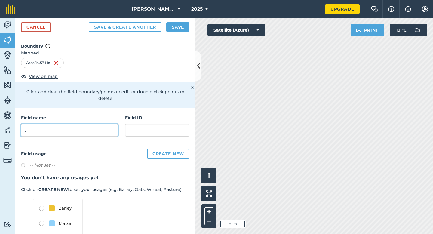
type input "."
click at [178, 30] on button "Save" at bounding box center [177, 27] width 23 height 10
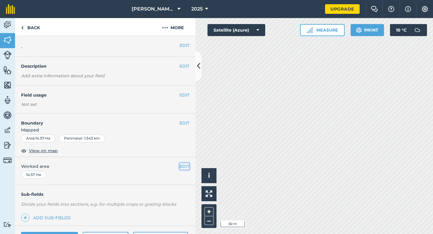
click at [182, 167] on button "EDIT" at bounding box center [184, 166] width 10 height 7
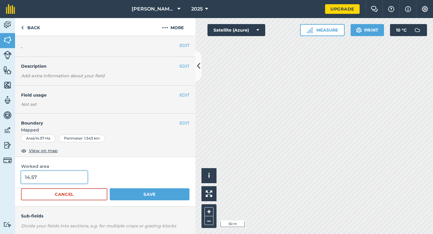
click at [64, 177] on input "14.57" at bounding box center [54, 177] width 66 height 13
type input "14"
click at [110, 188] on button "Save" at bounding box center [150, 194] width 80 height 12
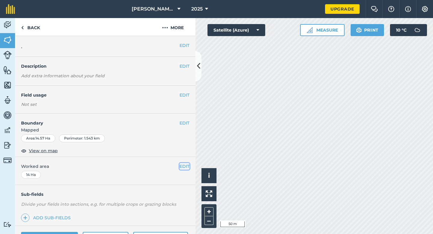
click at [187, 169] on button "EDIT" at bounding box center [184, 166] width 10 height 7
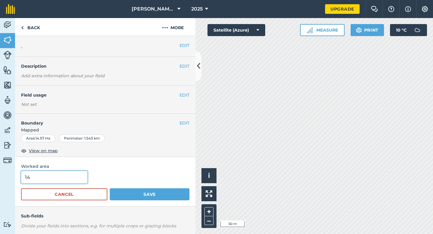
click at [73, 174] on input "14" at bounding box center [54, 177] width 66 height 13
click at [65, 185] on form "14 Cancel Save" at bounding box center [105, 185] width 168 height 29
click at [65, 177] on input "14" at bounding box center [54, 177] width 66 height 13
type input "14.5"
click at [110, 188] on button "Save" at bounding box center [150, 194] width 80 height 12
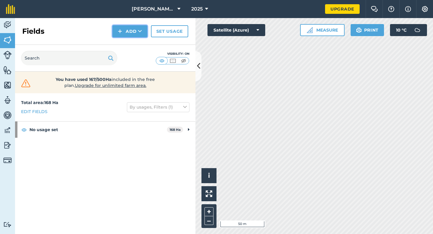
click at [125, 31] on button "Add" at bounding box center [129, 31] width 35 height 12
click at [129, 43] on link "Draw" at bounding box center [129, 44] width 33 height 13
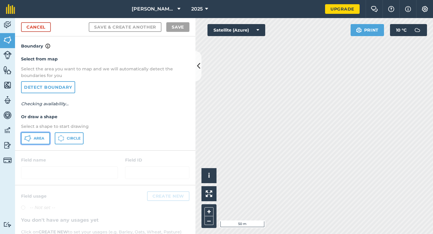
click at [37, 138] on span "Area" at bounding box center [39, 138] width 11 height 5
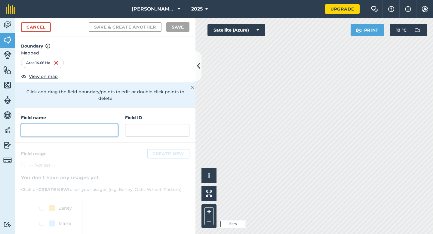
click at [73, 124] on input "text" at bounding box center [69, 130] width 97 height 13
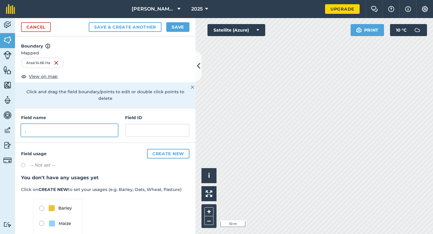
type input "."
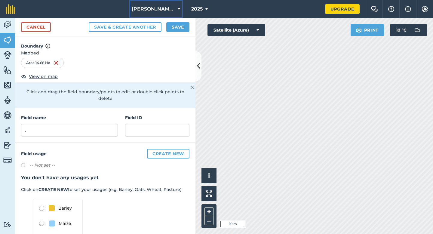
click at [178, 18] on button "[PERSON_NAME] & Sons Farming" at bounding box center [155, 9] width 53 height 18
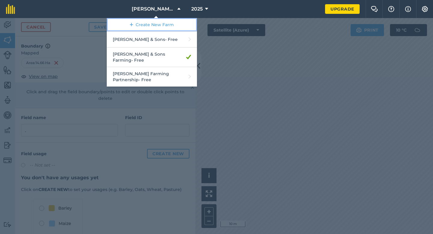
click at [178, 18] on link "Create New Farm" at bounding box center [152, 25] width 90 height 14
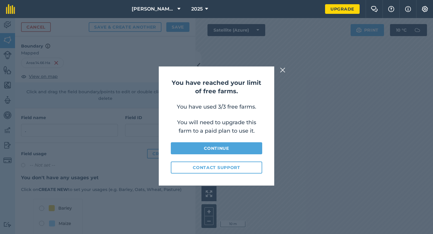
click at [283, 67] on img at bounding box center [282, 69] width 5 height 7
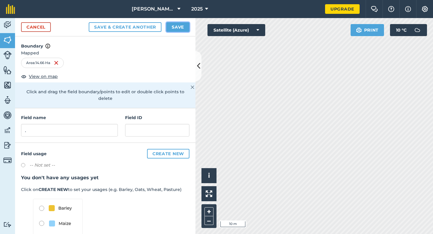
click at [167, 30] on button "Save" at bounding box center [177, 27] width 23 height 10
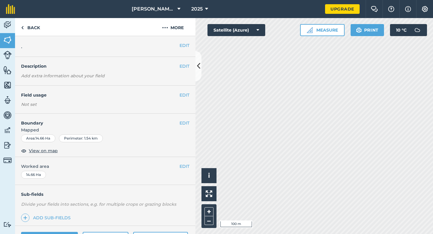
click at [184, 171] on div "EDIT Worked area 14.66 Ha" at bounding box center [105, 171] width 180 height 28
click at [184, 165] on button "EDIT" at bounding box center [184, 166] width 10 height 7
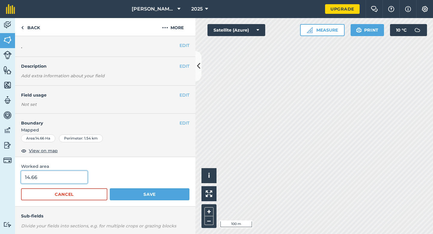
click at [68, 177] on input "14.66" at bounding box center [54, 177] width 66 height 13
type input "14.6"
click at [110, 188] on button "Save" at bounding box center [150, 194] width 80 height 12
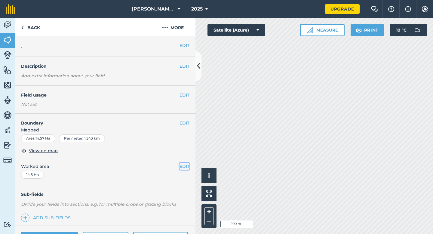
click at [185, 165] on button "EDIT" at bounding box center [184, 166] width 10 height 7
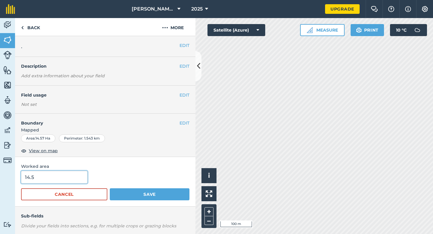
click at [81, 171] on input "14.5" at bounding box center [54, 177] width 66 height 13
click at [80, 174] on input "14.5" at bounding box center [54, 177] width 66 height 13
click at [80, 178] on input "14.5" at bounding box center [54, 177] width 66 height 13
type input "14.6"
click at [110, 188] on button "Save" at bounding box center [150, 194] width 80 height 12
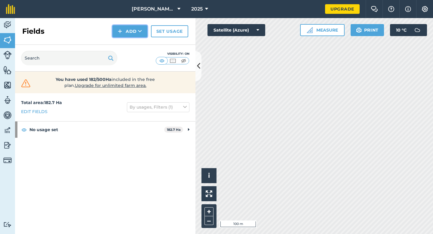
click at [124, 28] on button "Add" at bounding box center [129, 31] width 35 height 12
click at [124, 43] on link "Draw" at bounding box center [129, 44] width 33 height 13
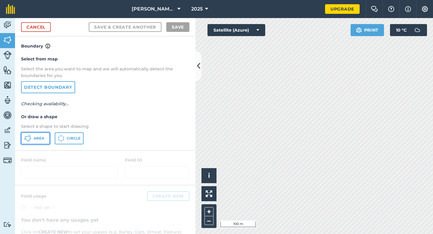
click at [29, 138] on icon at bounding box center [27, 138] width 7 height 7
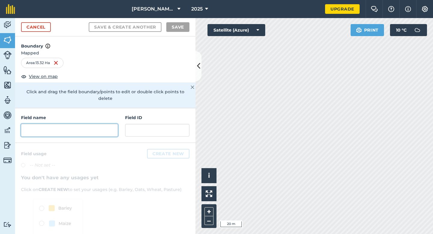
click at [103, 124] on input "text" at bounding box center [69, 130] width 97 height 13
type input ","
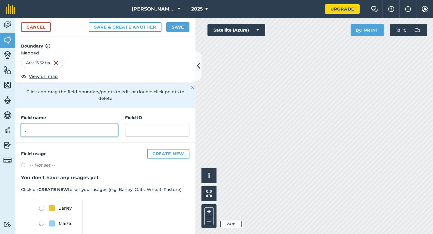
type input "."
click at [179, 25] on button "Save" at bounding box center [177, 27] width 23 height 10
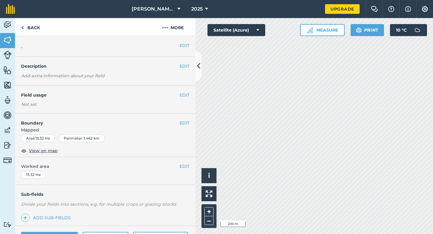
click at [182, 169] on div "EDIT Worked area 13.32 Ha" at bounding box center [105, 171] width 180 height 28
click at [180, 167] on button "EDIT" at bounding box center [184, 166] width 10 height 7
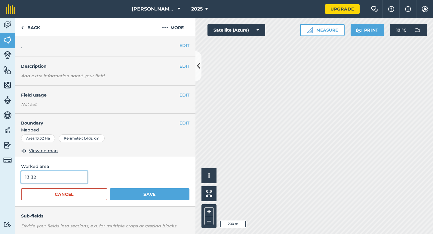
click at [65, 183] on input "13.32" at bounding box center [54, 177] width 66 height 13
type input "13.3"
click at [110, 188] on button "Save" at bounding box center [150, 194] width 80 height 12
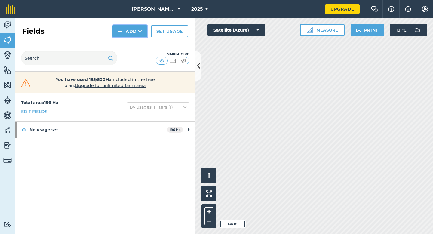
click at [124, 33] on button "Add" at bounding box center [129, 31] width 35 height 12
click at [126, 46] on link "Draw" at bounding box center [129, 44] width 33 height 13
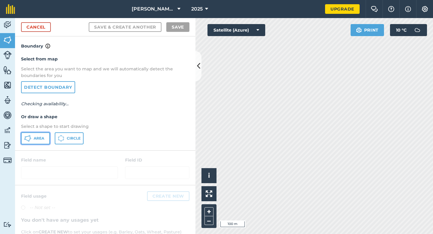
click at [43, 135] on button "Area" at bounding box center [35, 138] width 29 height 12
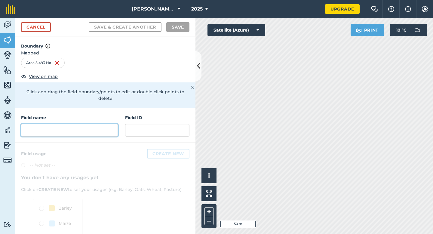
click at [103, 124] on input "text" at bounding box center [69, 130] width 97 height 13
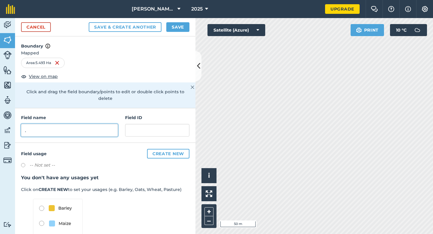
type input "."
click at [184, 23] on button "Save" at bounding box center [177, 27] width 23 height 10
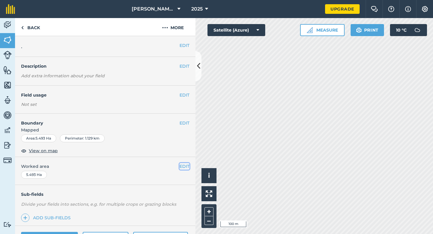
click at [184, 166] on button "EDIT" at bounding box center [184, 166] width 10 height 7
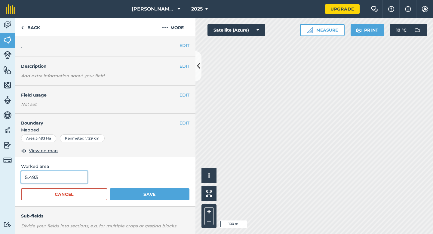
click at [54, 182] on input "5.493" at bounding box center [54, 177] width 66 height 13
type input "5.5"
click at [110, 188] on button "Save" at bounding box center [150, 194] width 80 height 12
